Goal: Download file/media

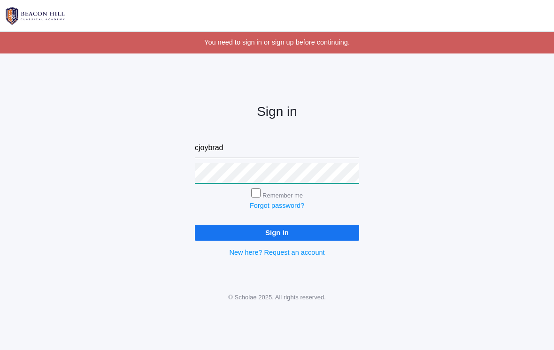
click at [277, 230] on input "Sign in" at bounding box center [277, 232] width 164 height 15
click at [327, 230] on input "Sign in" at bounding box center [277, 232] width 164 height 15
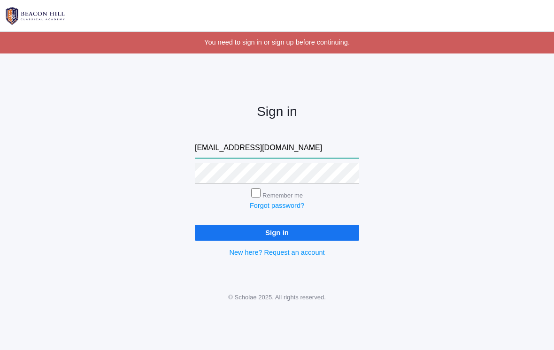
type input "cjoybrad@gmail.com"
click at [277, 230] on input "Sign in" at bounding box center [277, 232] width 164 height 15
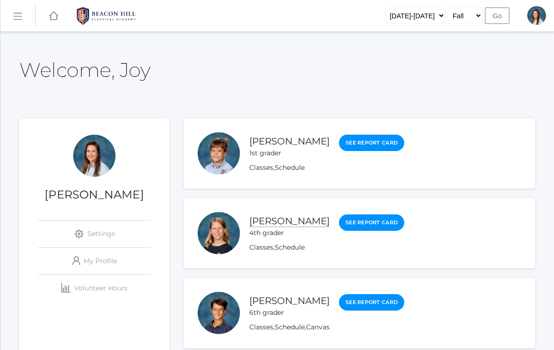
click at [281, 217] on link "[PERSON_NAME]" at bounding box center [289, 221] width 80 height 12
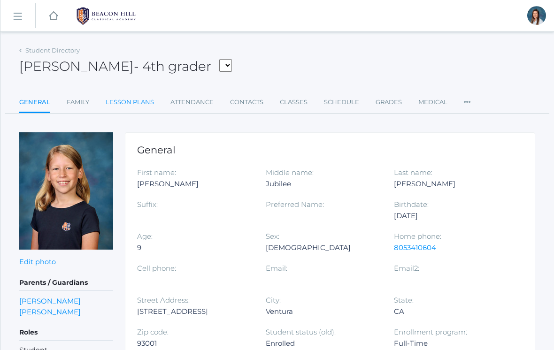
click at [124, 99] on link "Lesson Plans" at bounding box center [130, 102] width 48 height 19
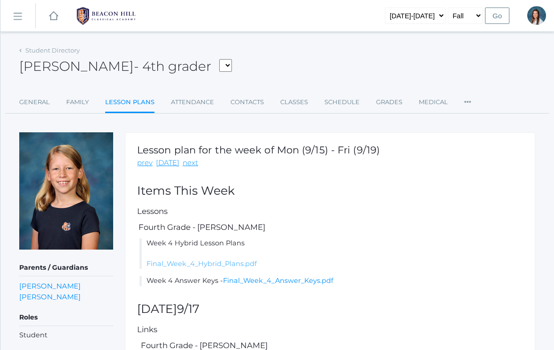
click at [229, 260] on link "Final_Week_4_Hybrid_Plans.pdf" at bounding box center [201, 263] width 110 height 8
